Goal: Task Accomplishment & Management: Use online tool/utility

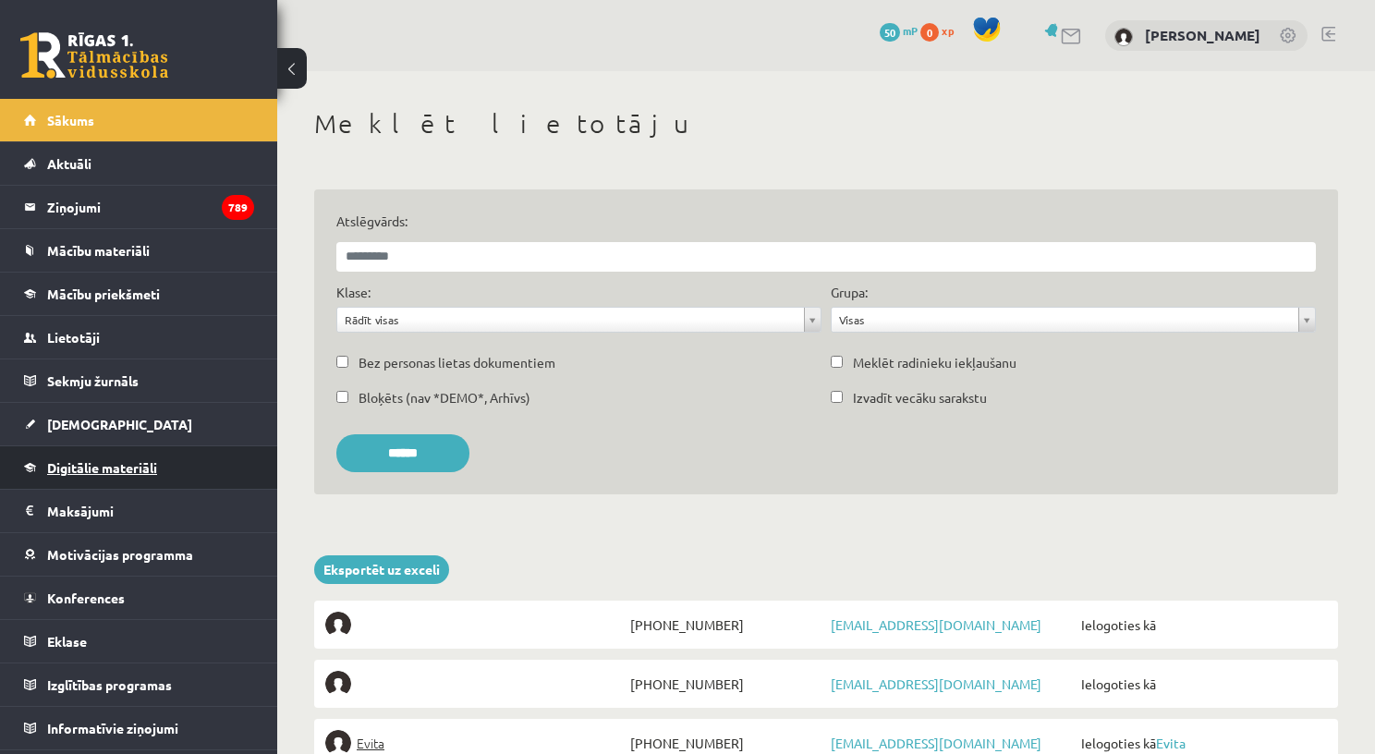
click at [125, 468] on span "Digitālie materiāli" at bounding box center [102, 467] width 110 height 17
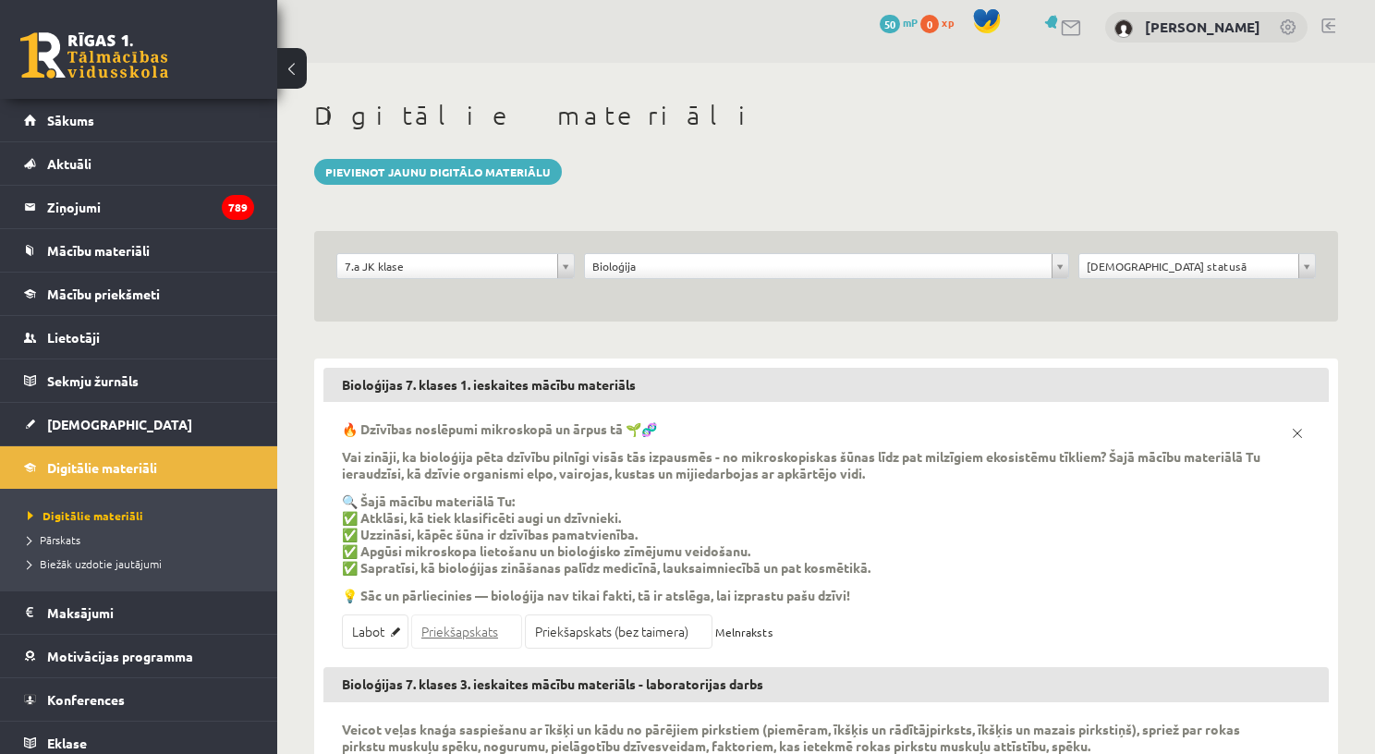
scroll to position [11, 0]
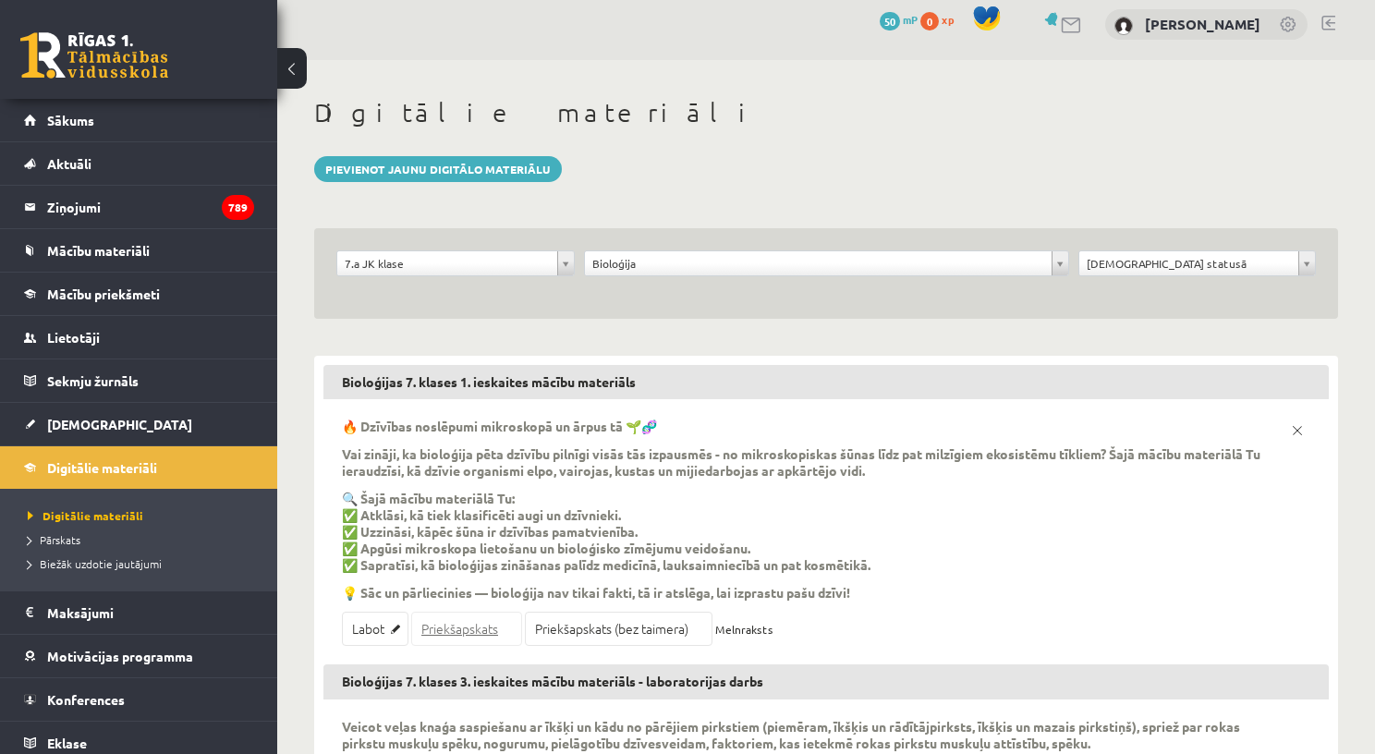
click at [431, 629] on link "Priekšapskats" at bounding box center [466, 629] width 111 height 34
click at [370, 631] on link "Labot" at bounding box center [375, 629] width 67 height 34
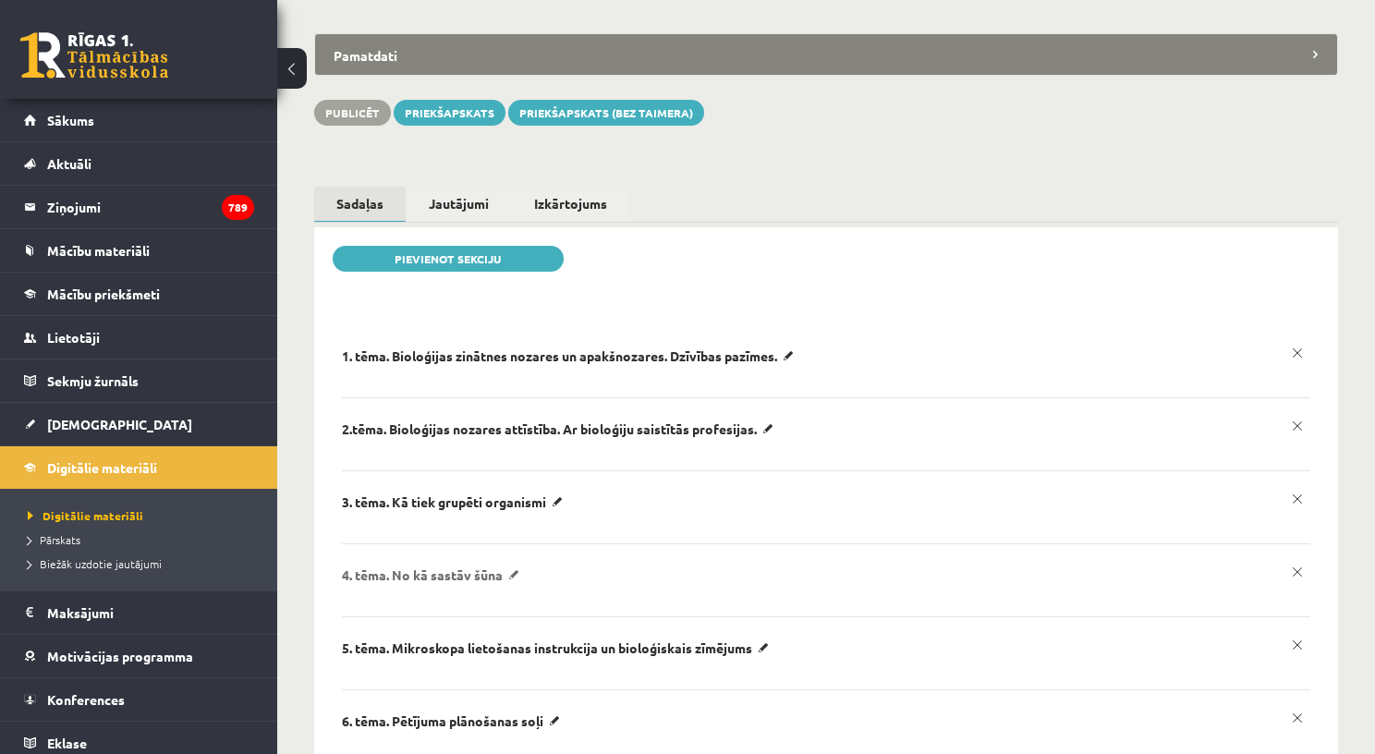
click at [442, 364] on p "4. tēma. No kā sastāv šūna" at bounding box center [571, 356] width 458 height 17
